Goal: Task Accomplishment & Management: Use online tool/utility

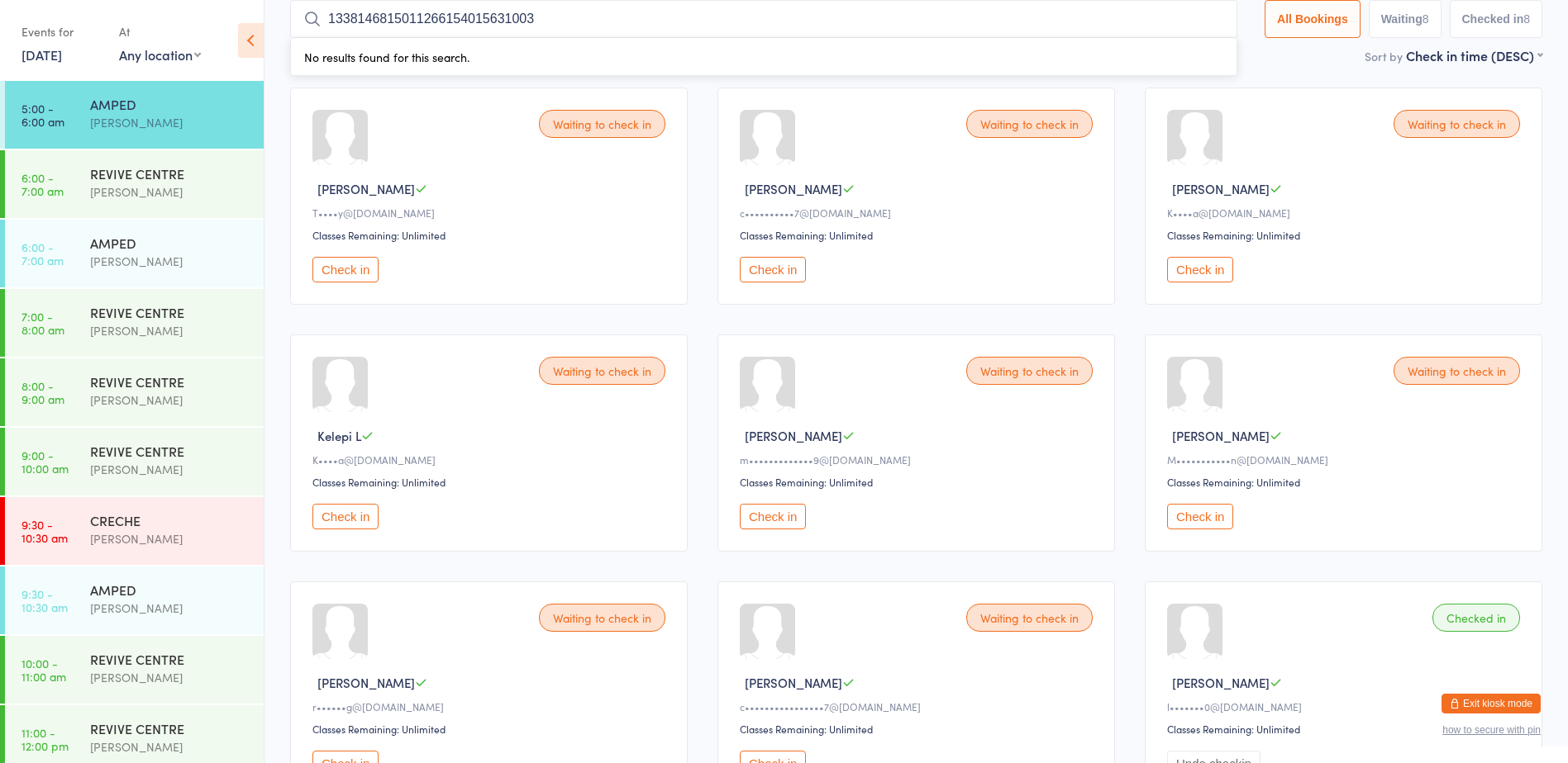
click at [1202, 14] on input "1338146815011266154015631003" at bounding box center [763, 19] width 947 height 38
click at [362, 266] on button "Check in" at bounding box center [345, 270] width 66 height 26
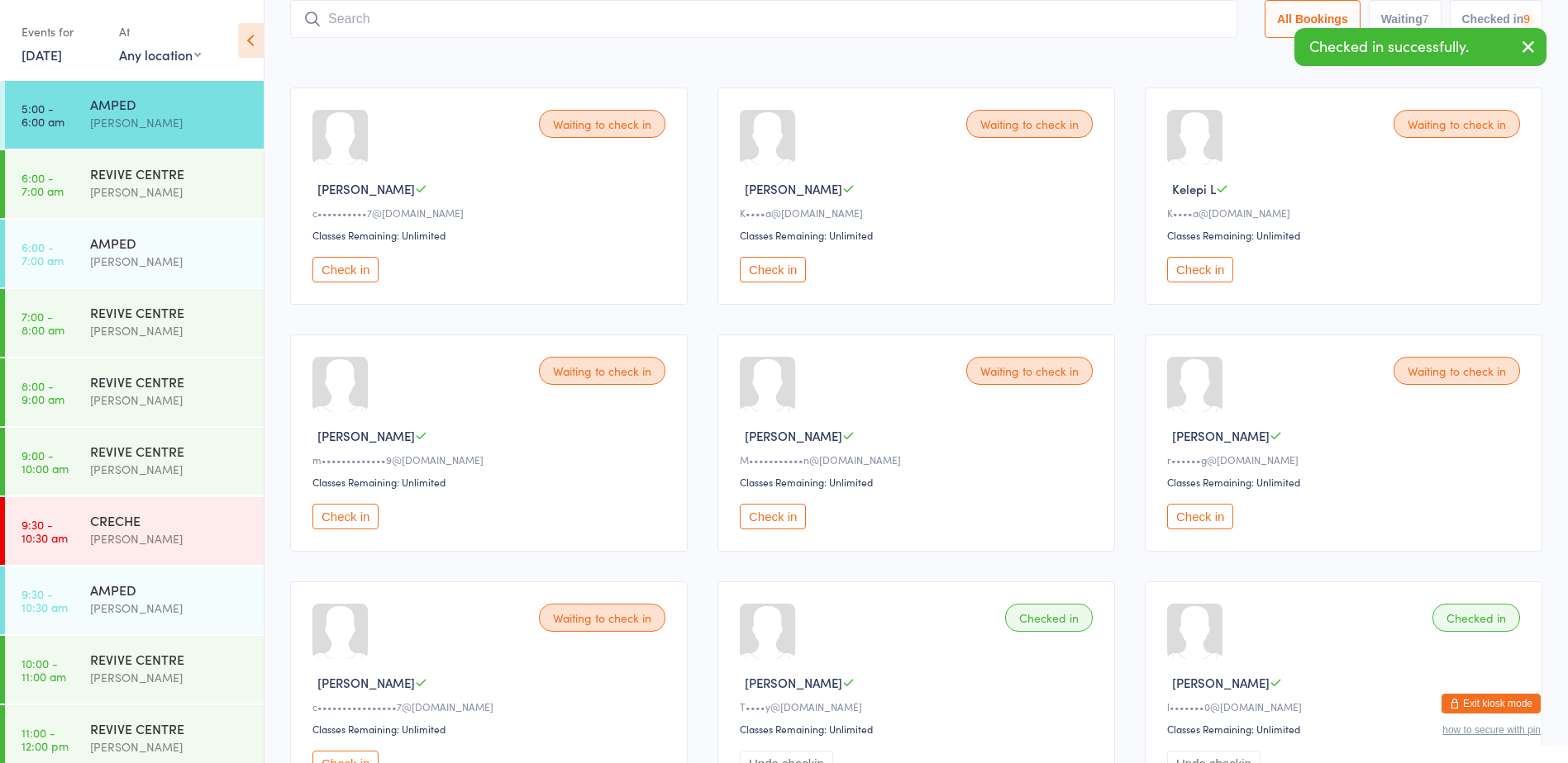
click at [362, 266] on button "Check in" at bounding box center [345, 270] width 66 height 26
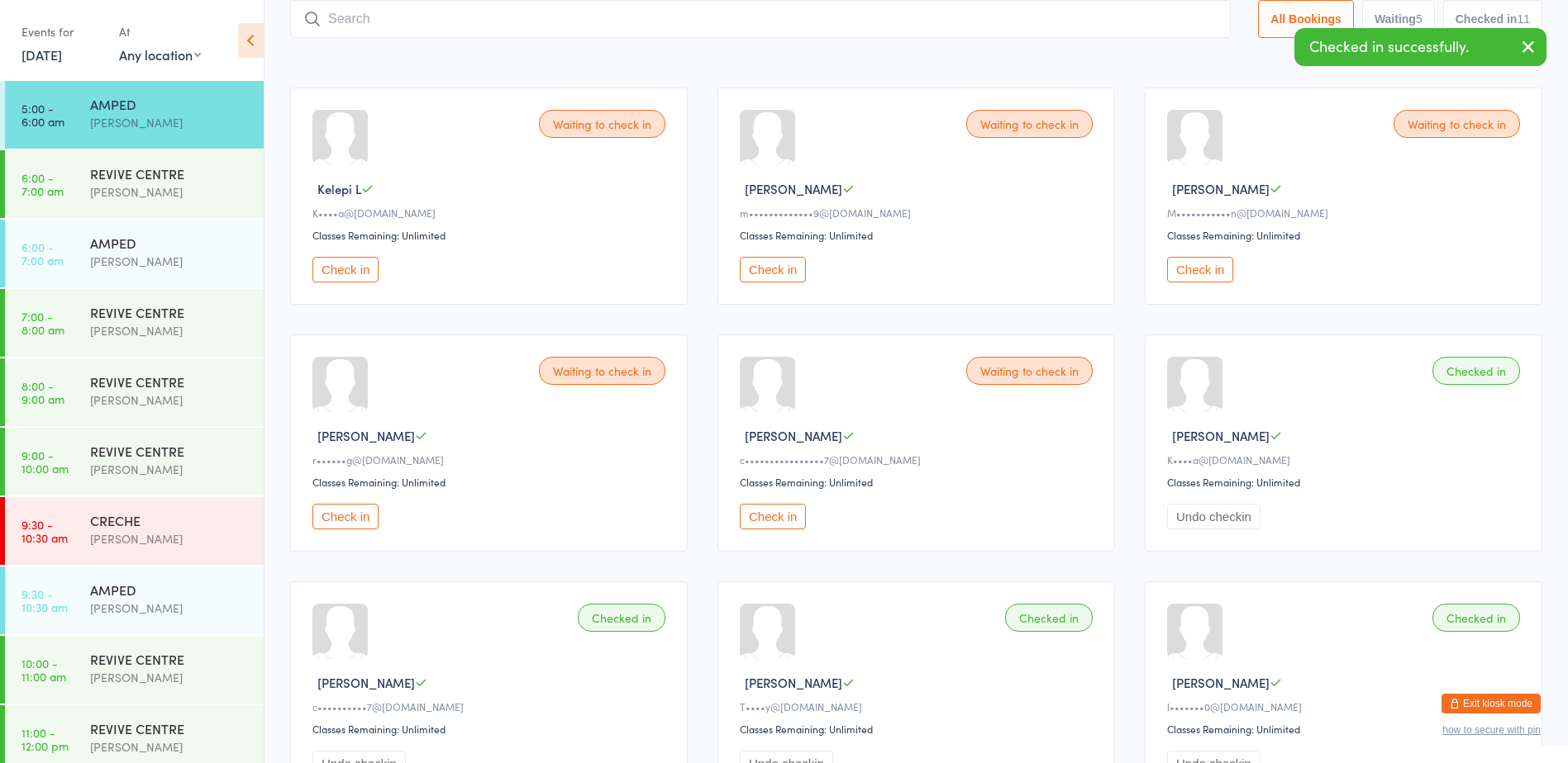
click at [362, 266] on button "Check in" at bounding box center [345, 270] width 66 height 26
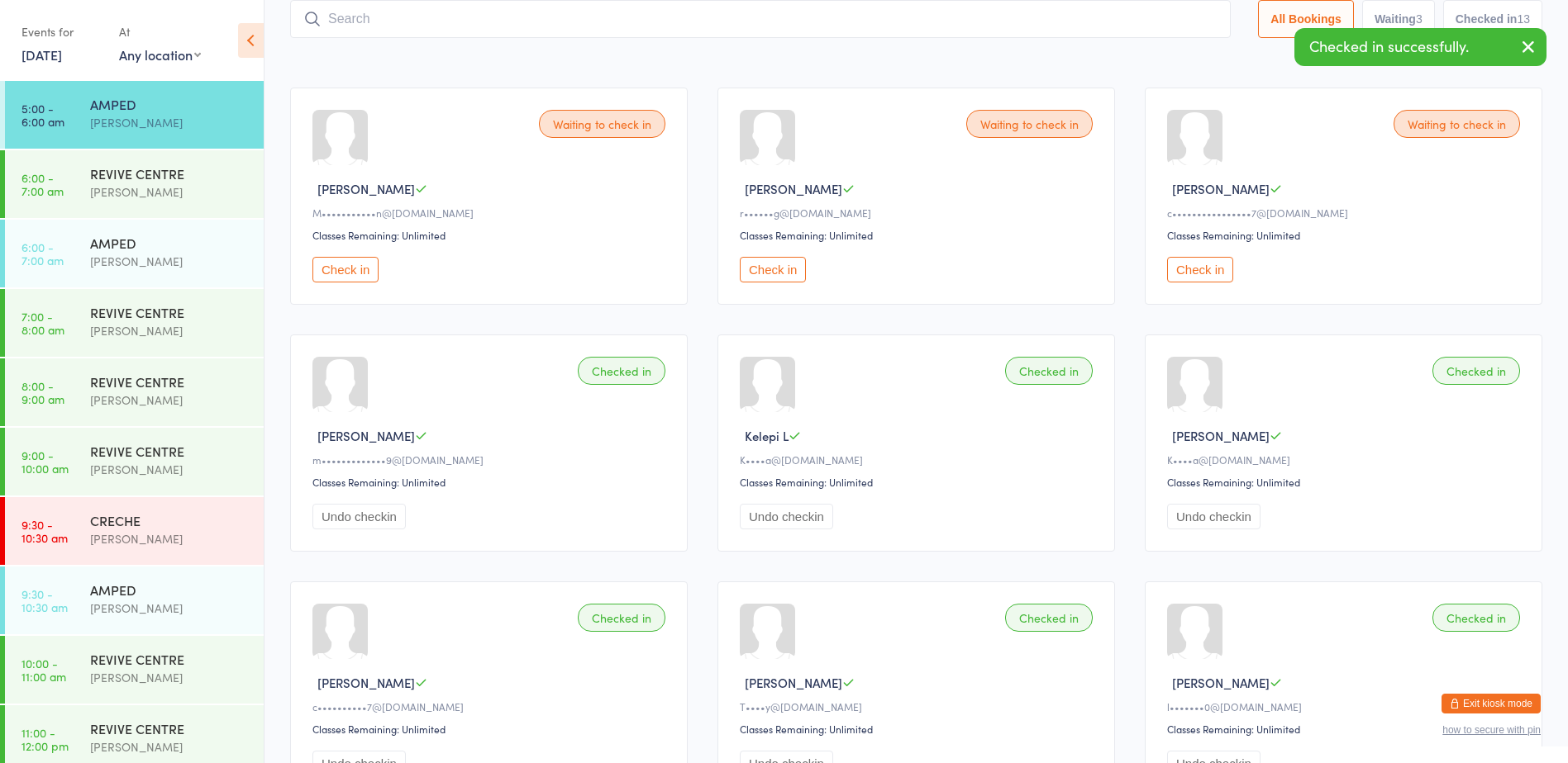
click at [759, 269] on button "Check in" at bounding box center [773, 270] width 66 height 26
click at [445, 24] on input "search" at bounding box center [760, 19] width 940 height 38
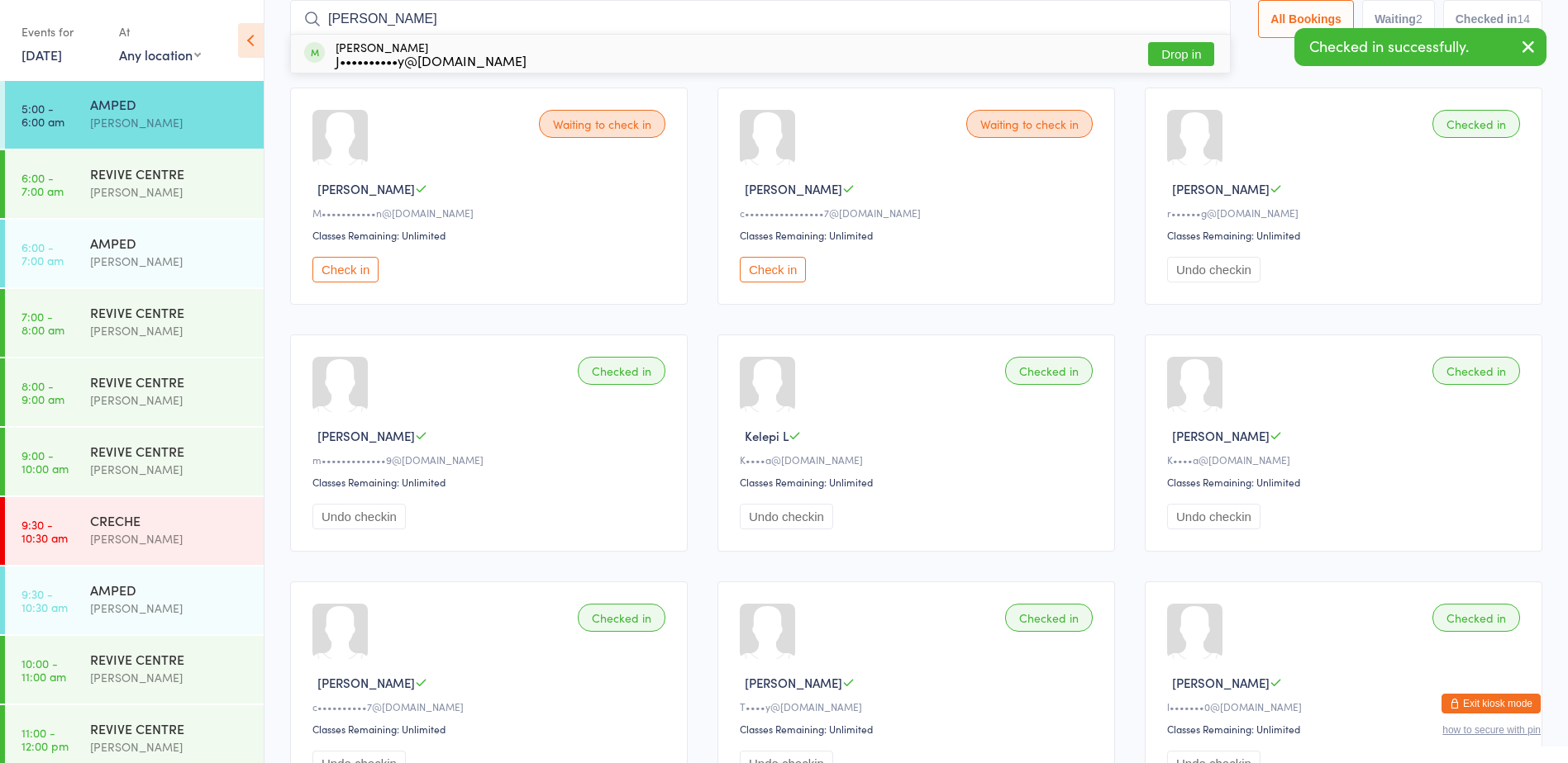
type input "[PERSON_NAME]"
click at [1149, 55] on button "Drop in" at bounding box center [1181, 54] width 66 height 24
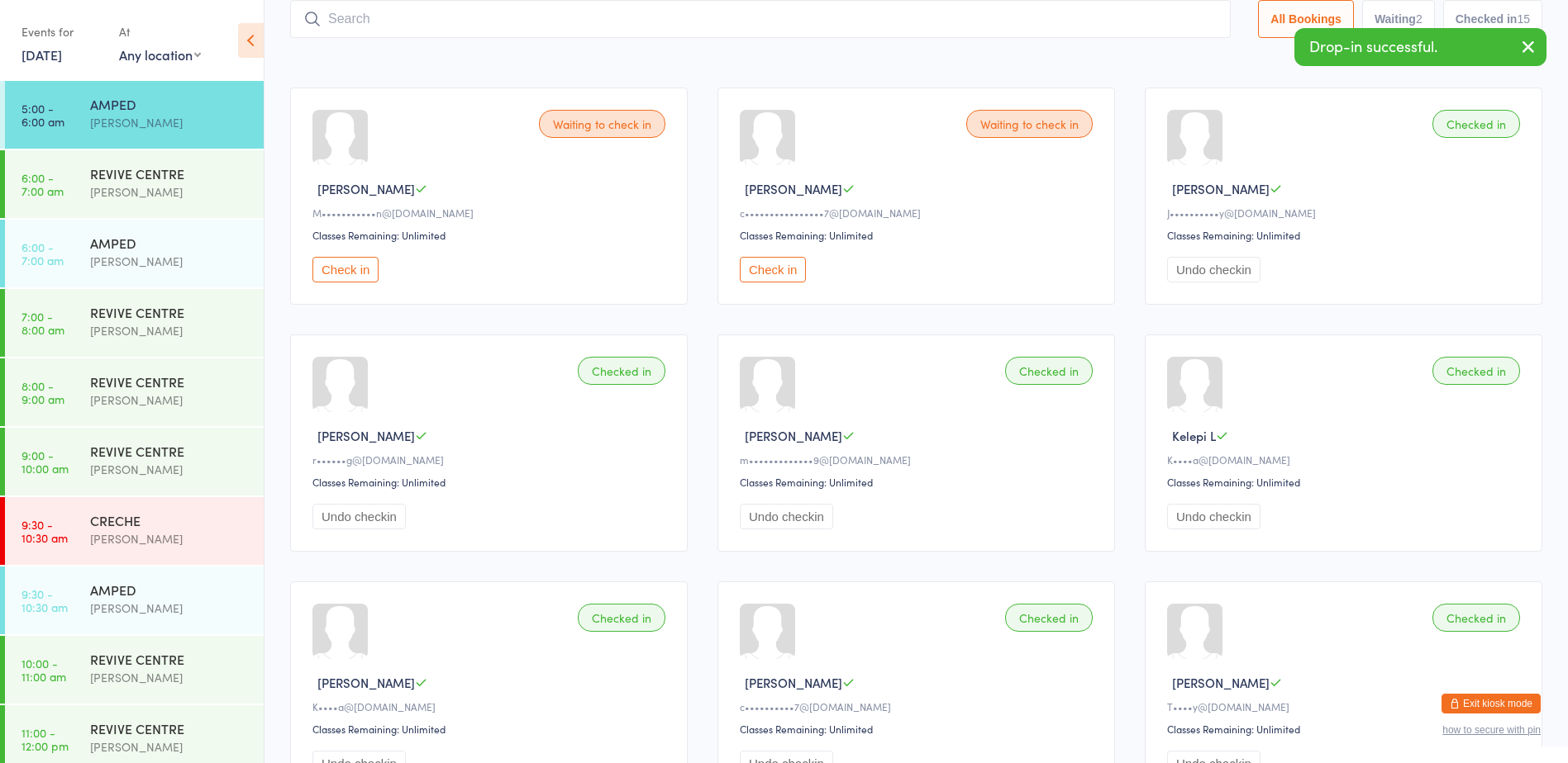
click at [1522, 51] on icon "button" at bounding box center [1528, 46] width 20 height 21
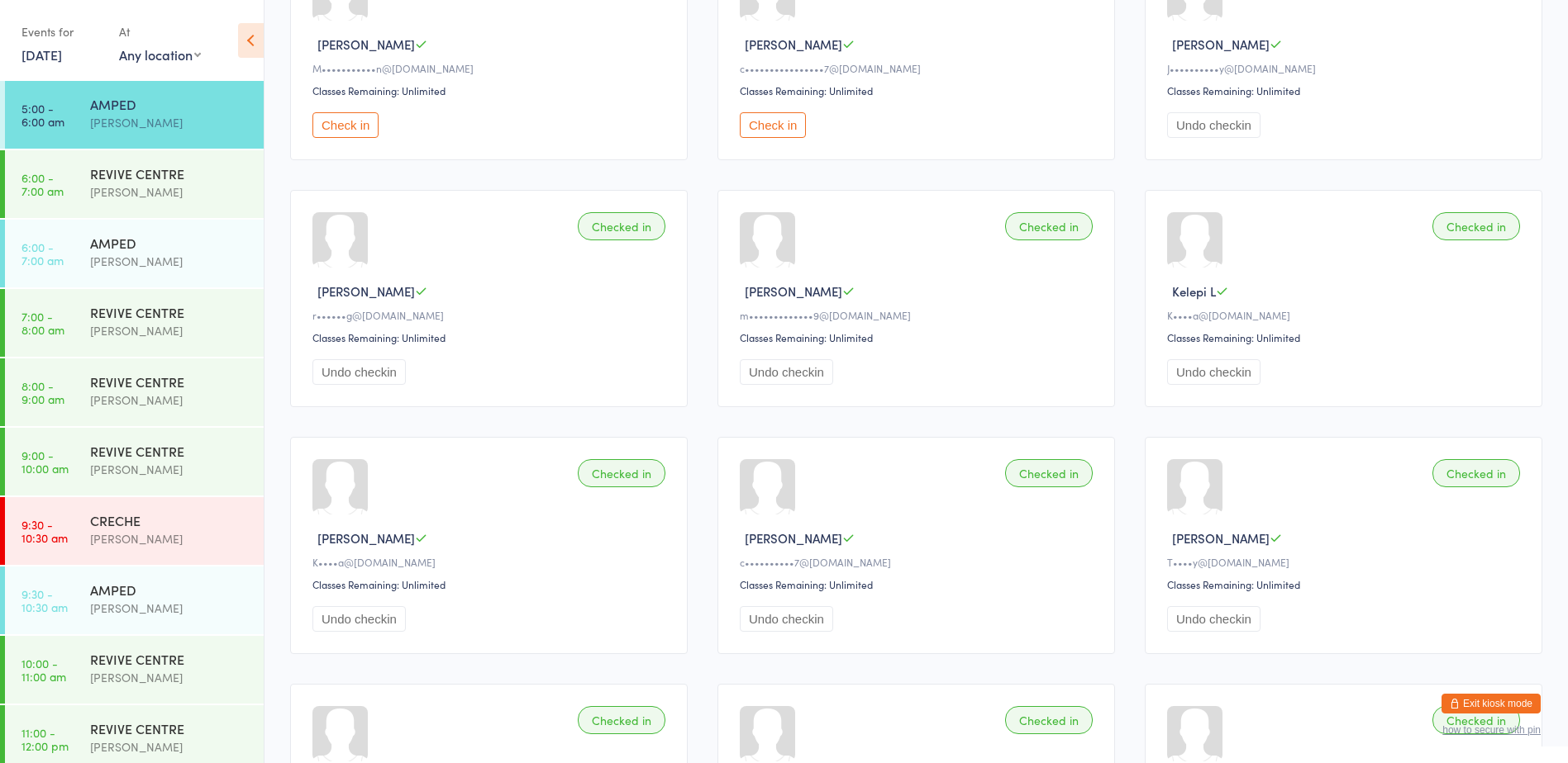
scroll to position [257, 0]
click at [784, 121] on button "Check in" at bounding box center [773, 122] width 66 height 26
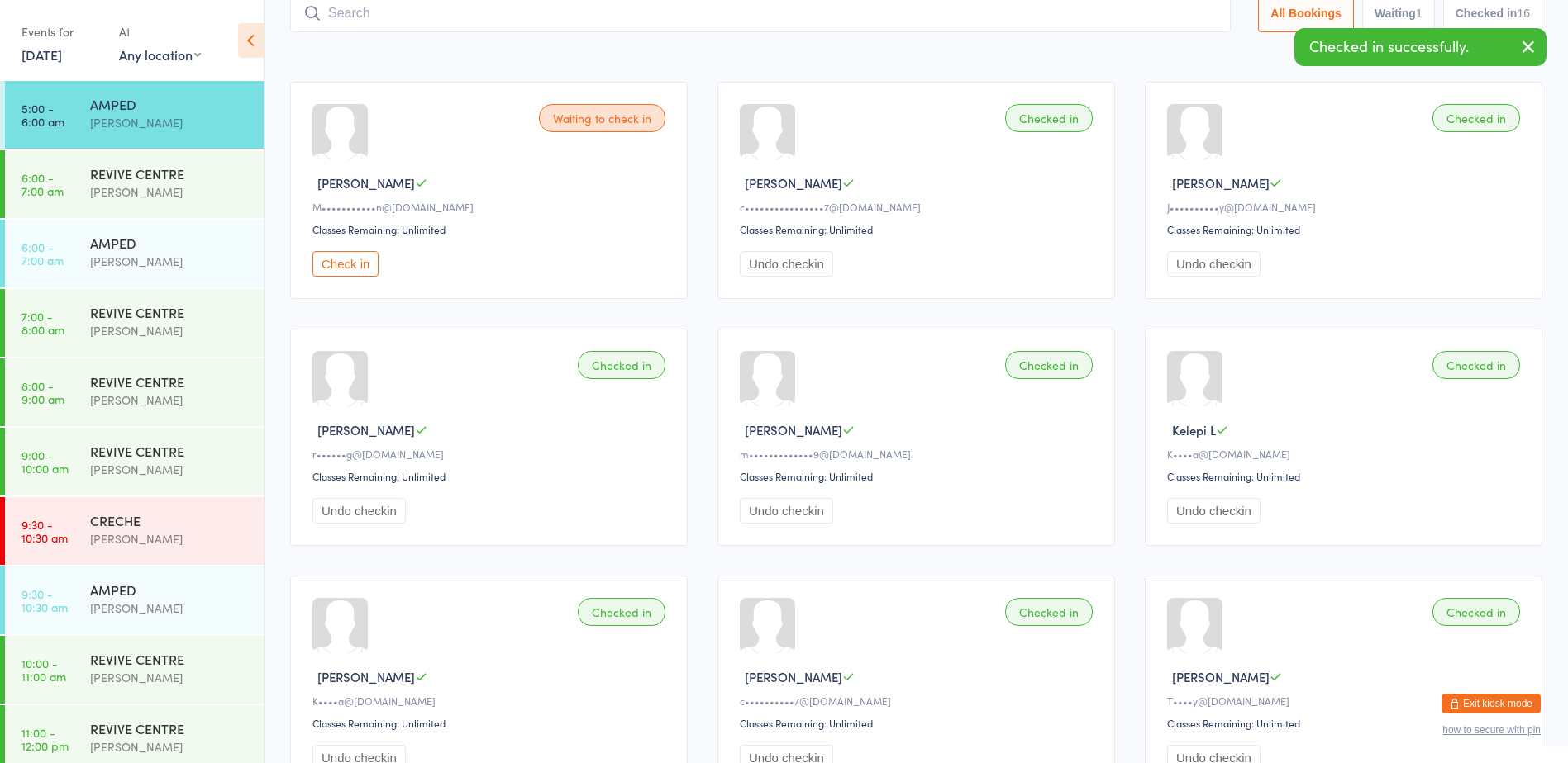
scroll to position [0, 0]
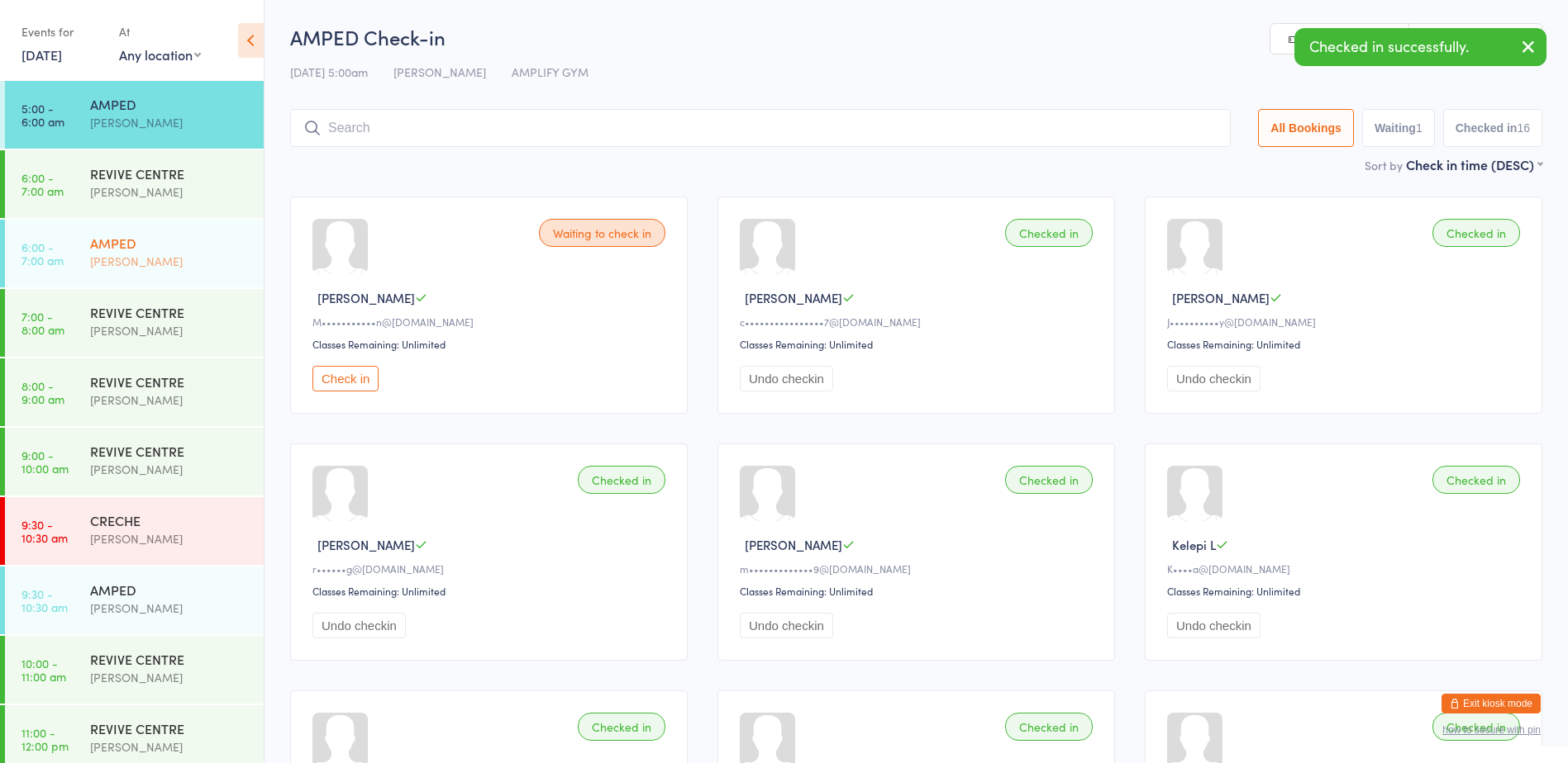
click at [151, 257] on div "[PERSON_NAME]" at bounding box center [170, 261] width 160 height 19
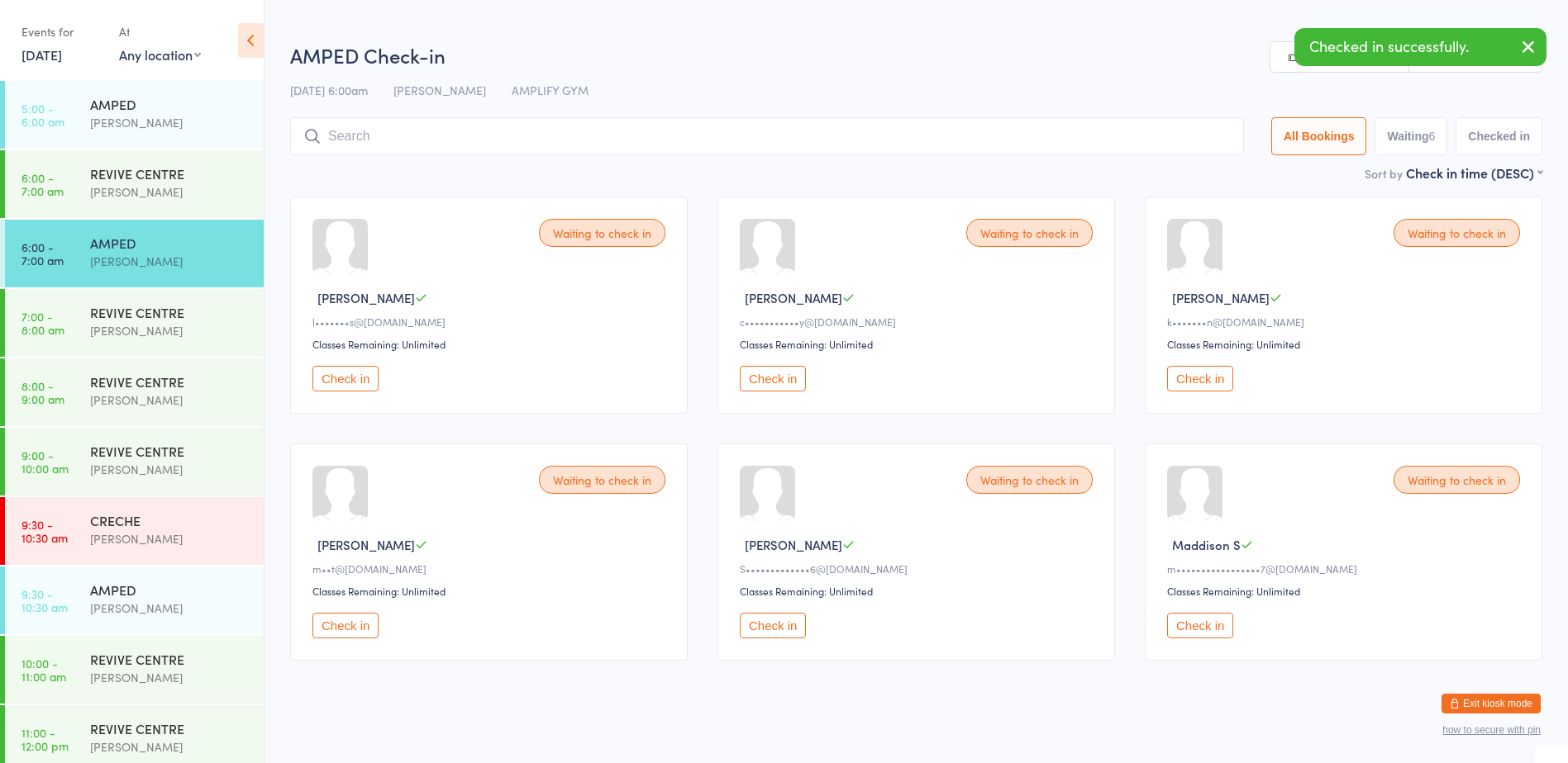
click at [756, 372] on button "Check in" at bounding box center [773, 379] width 66 height 26
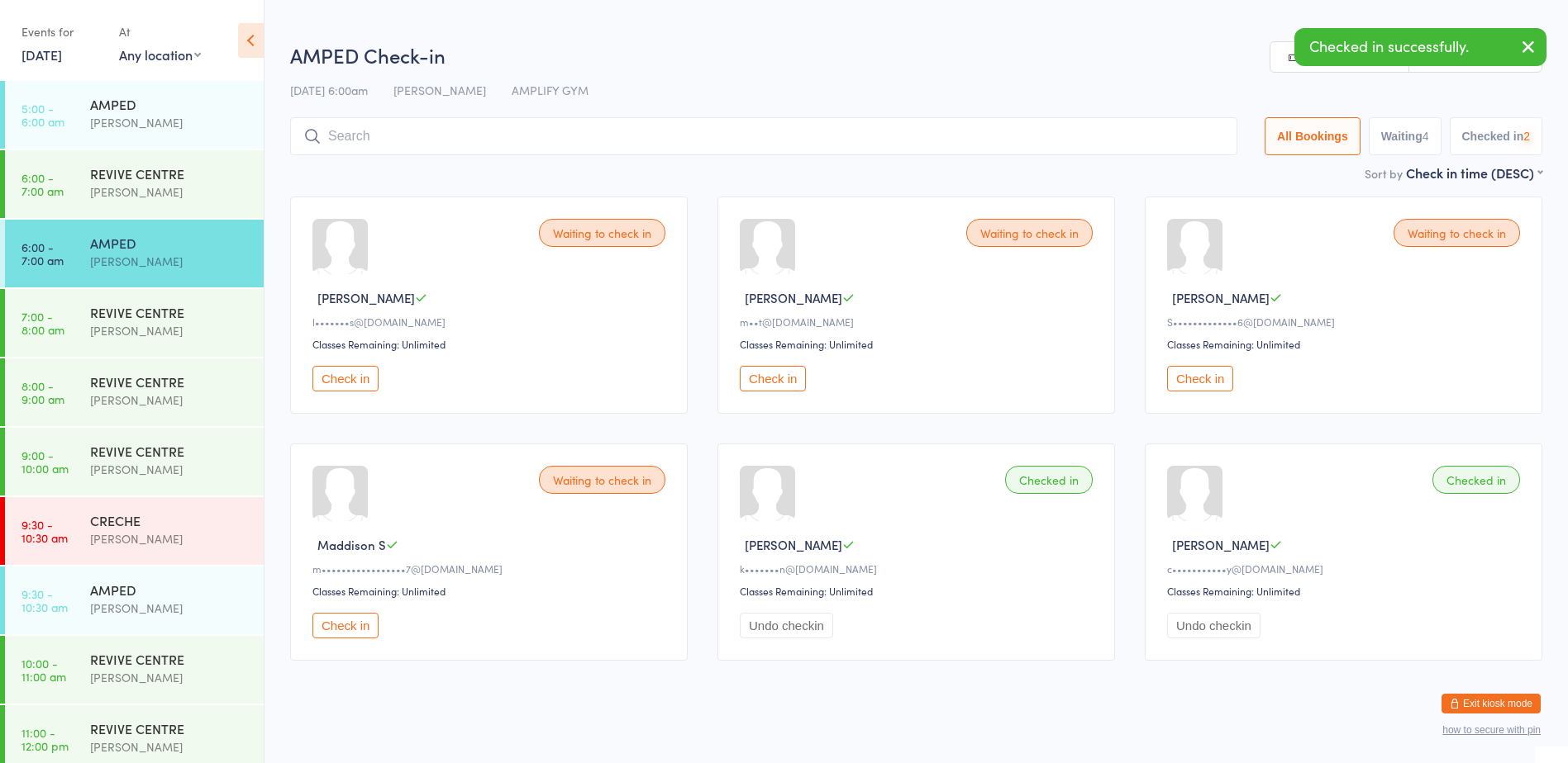
click at [756, 372] on button "Check in" at bounding box center [773, 379] width 66 height 26
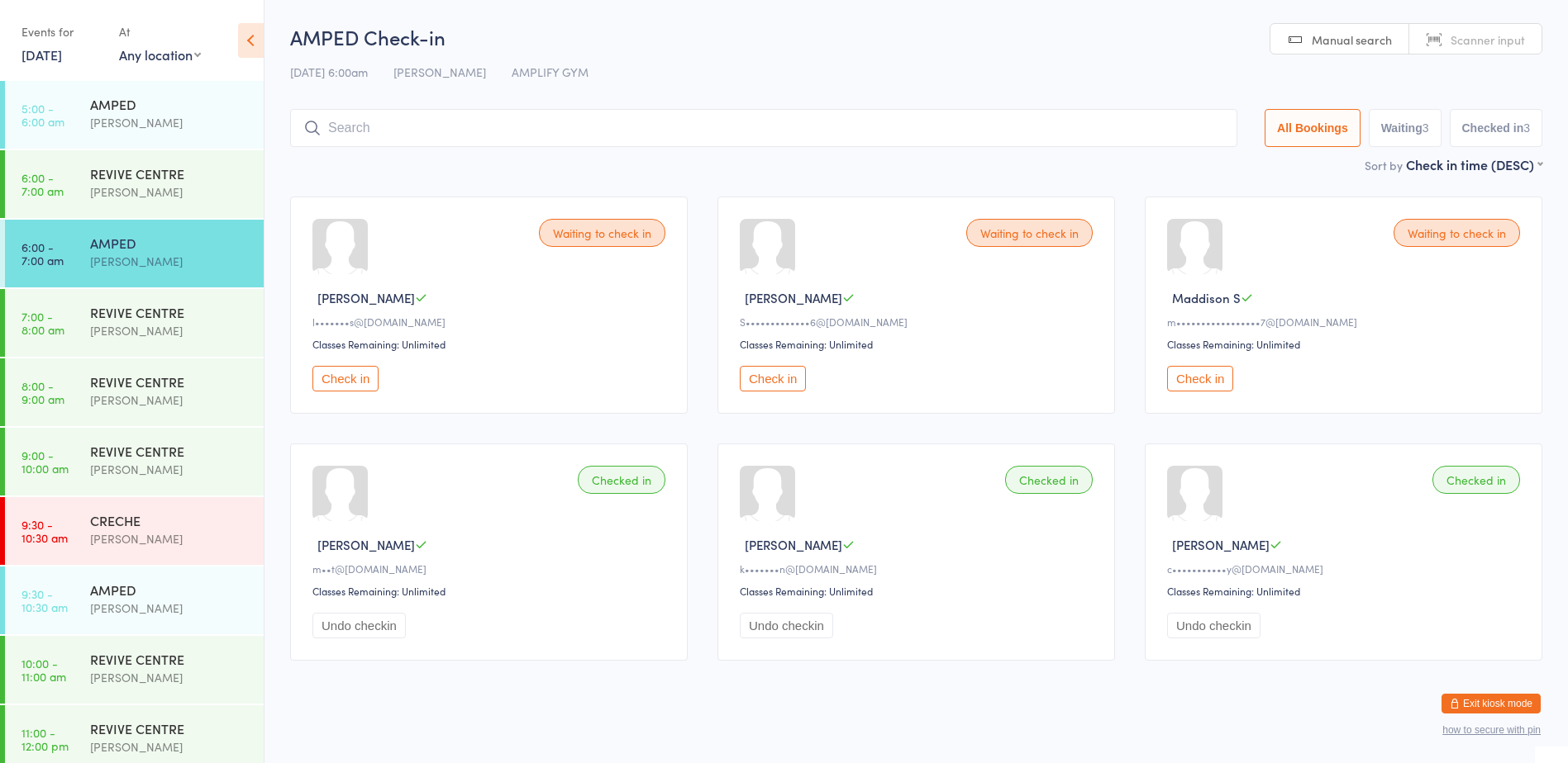
click at [334, 122] on input "search" at bounding box center [763, 128] width 947 height 38
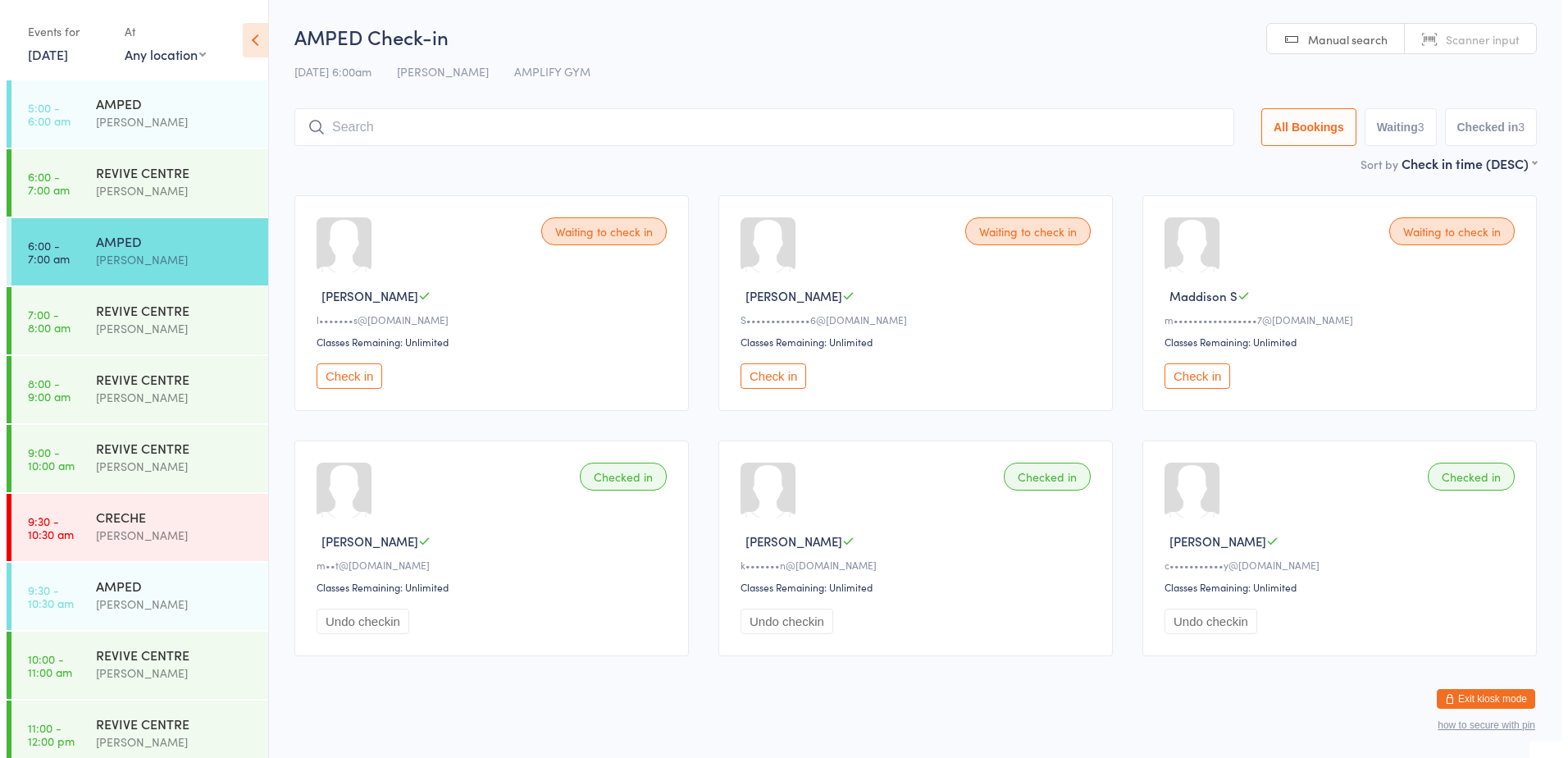
scroll to position [12, 0]
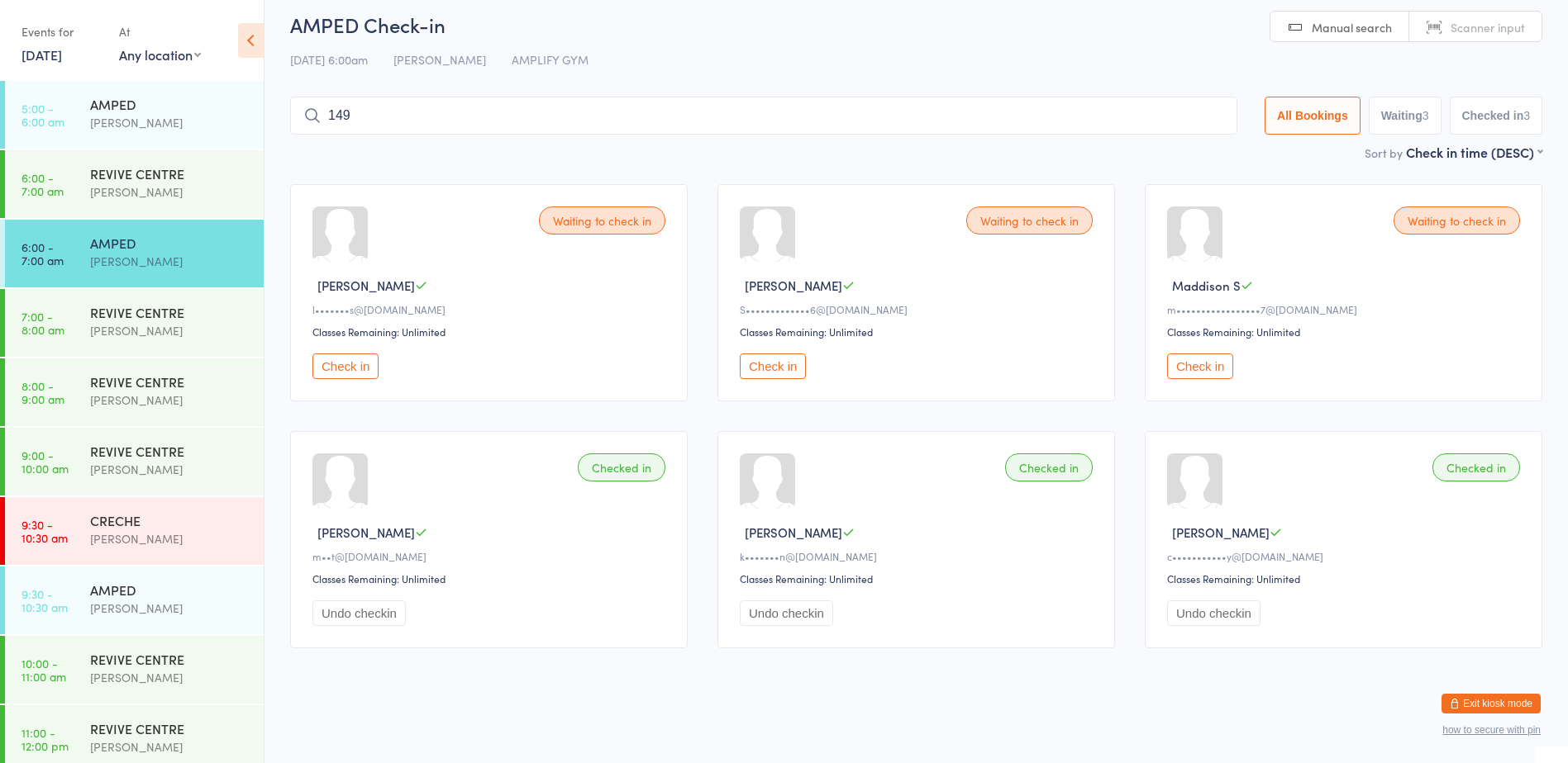
type input "1490"
type input "1237"
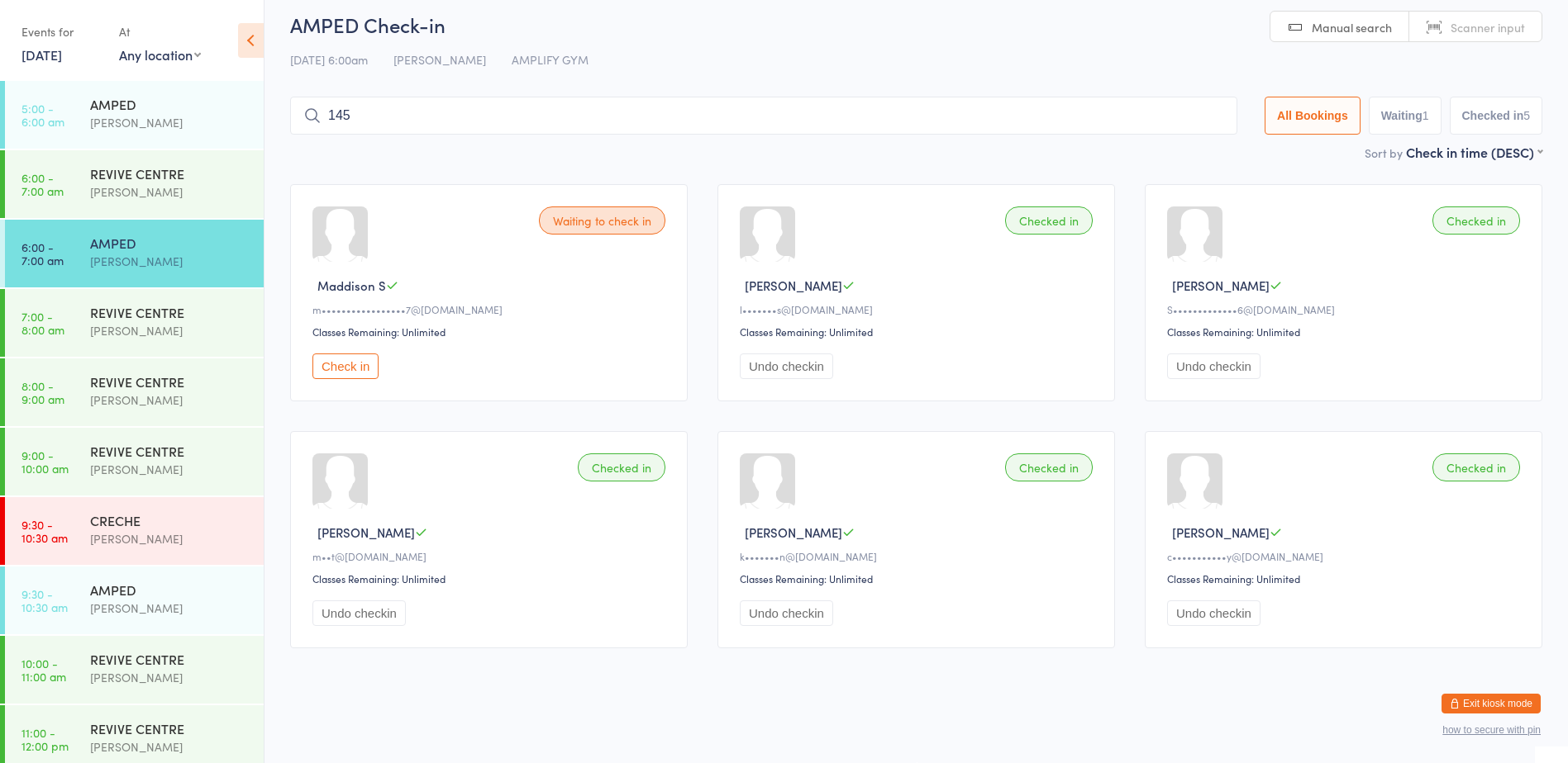
type input "1457"
type input "1556"
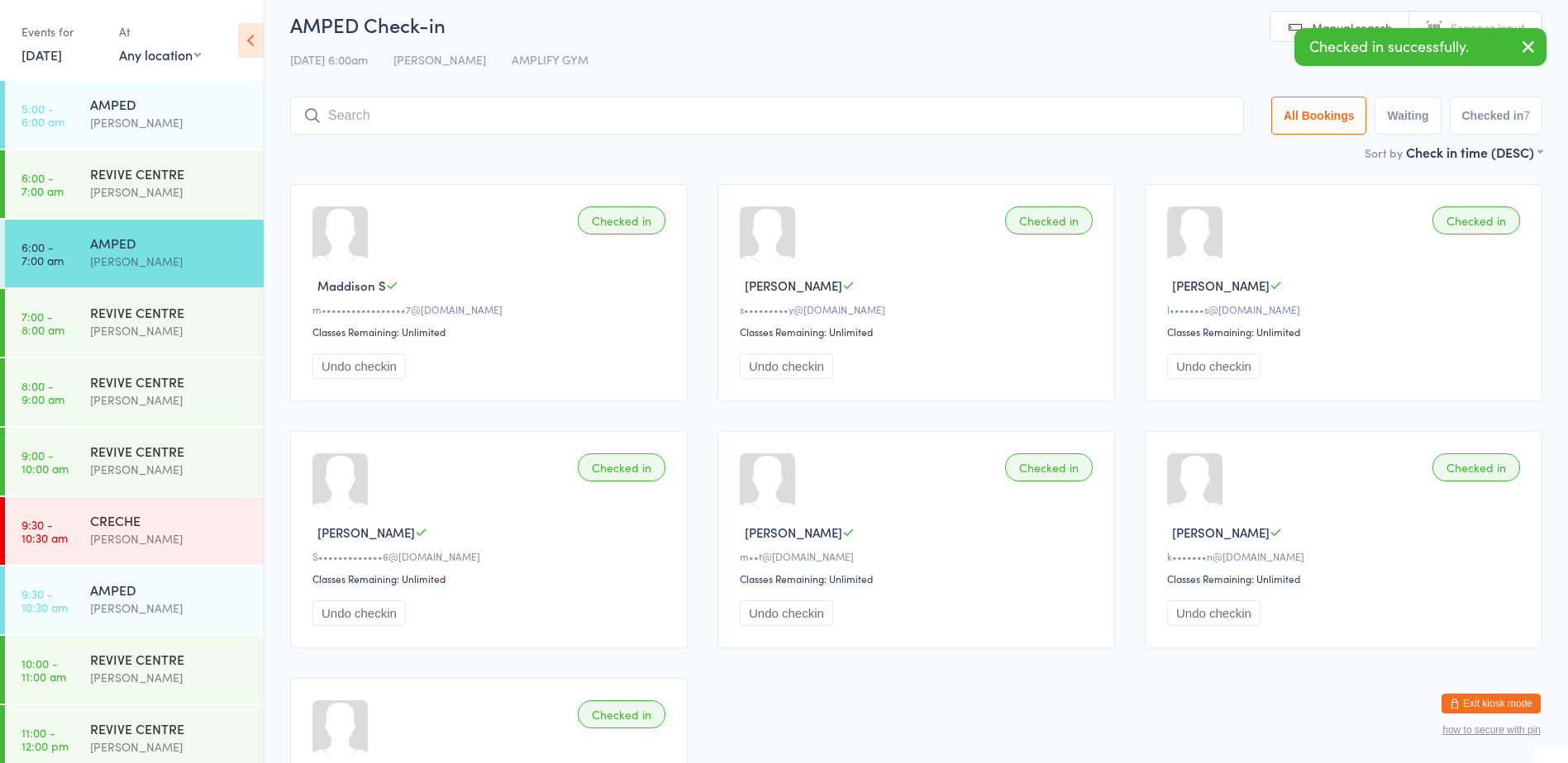
click at [1508, 705] on button "Exit kiosk mode" at bounding box center [1491, 704] width 99 height 20
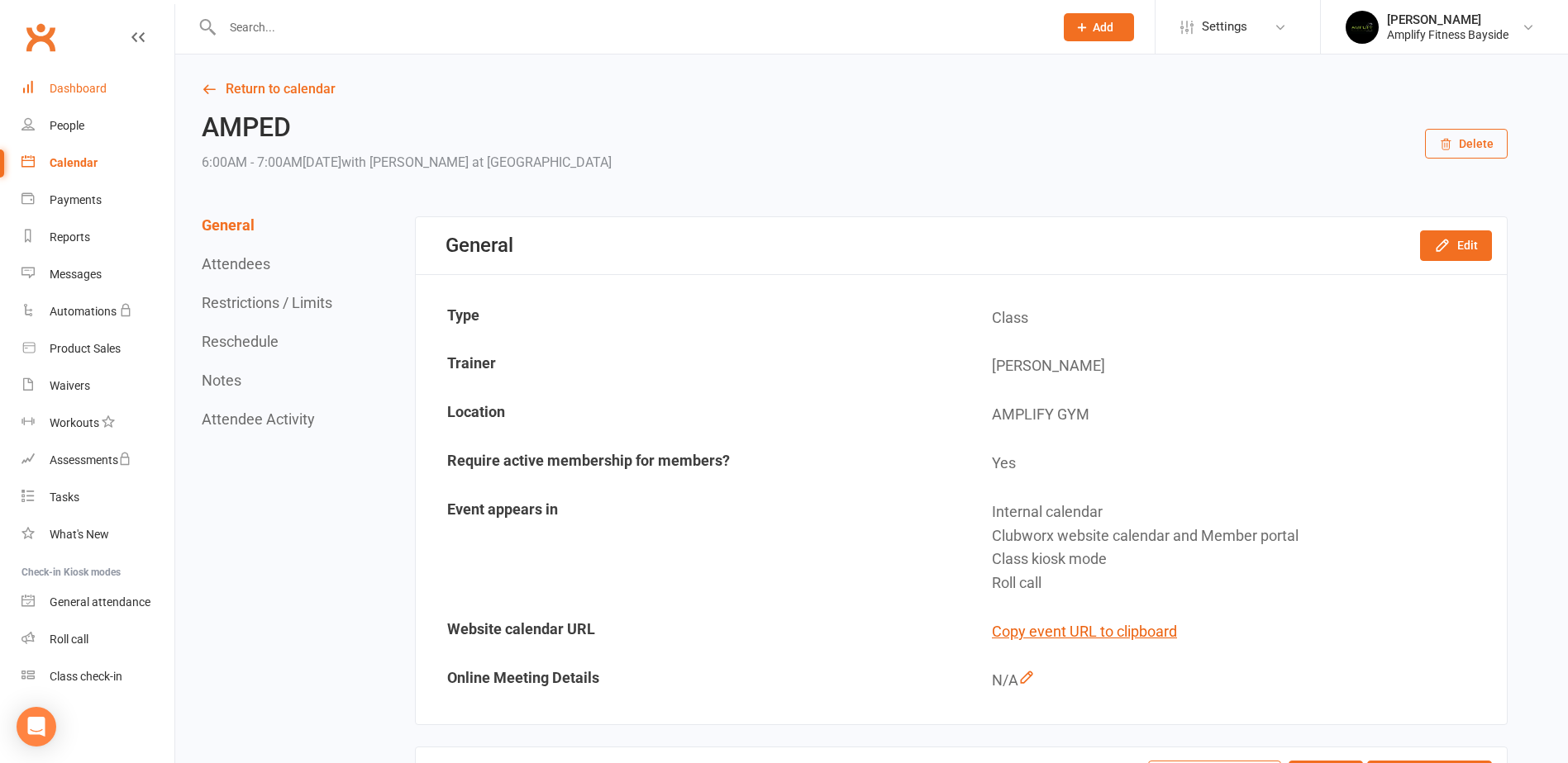
drag, startPoint x: 0, startPoint y: 0, endPoint x: 95, endPoint y: 87, distance: 128.8
click at [95, 87] on div "Dashboard" at bounding box center [78, 88] width 57 height 13
